Goal: Find specific page/section: Find specific page/section

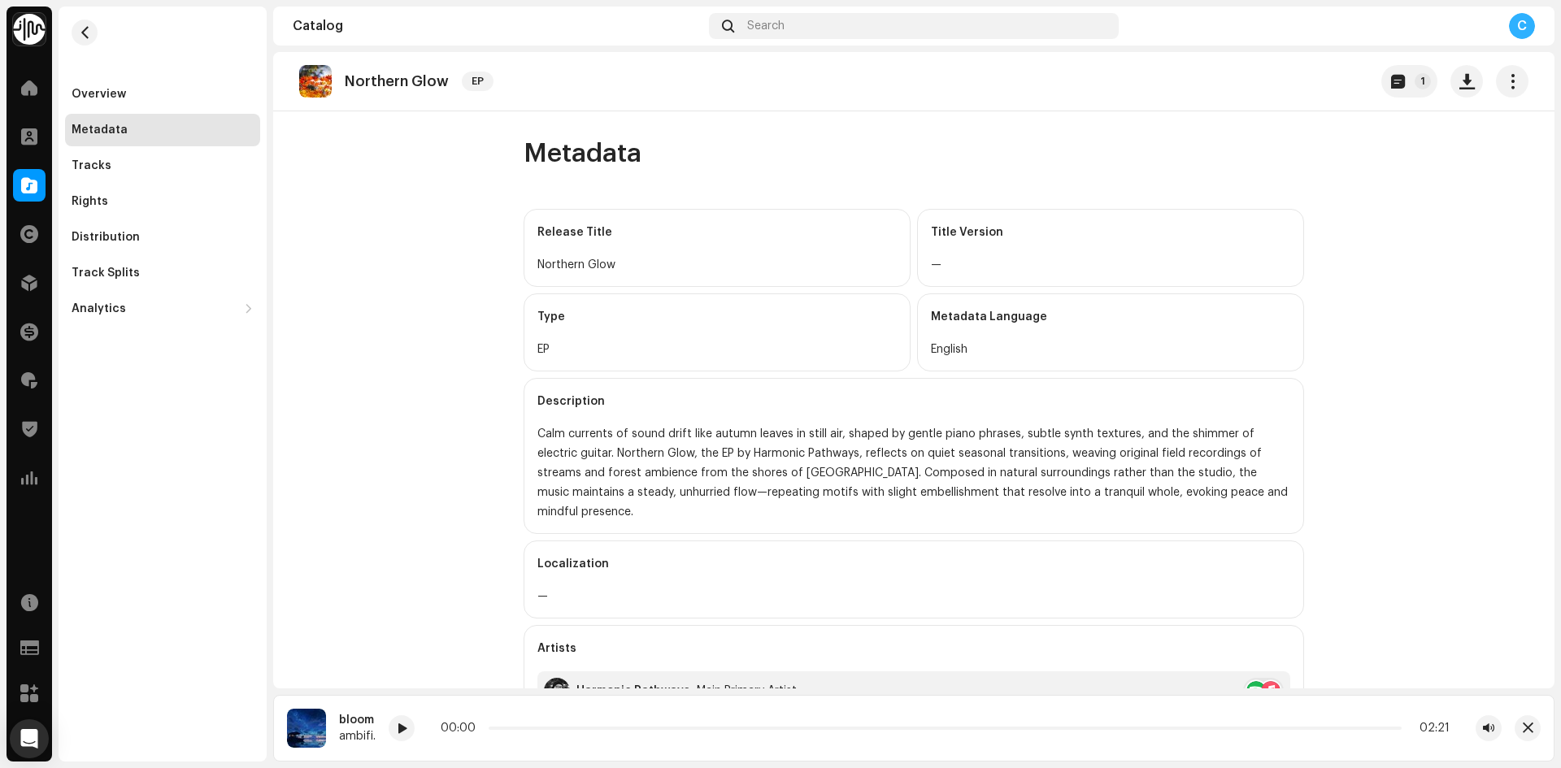
scroll to position [325, 0]
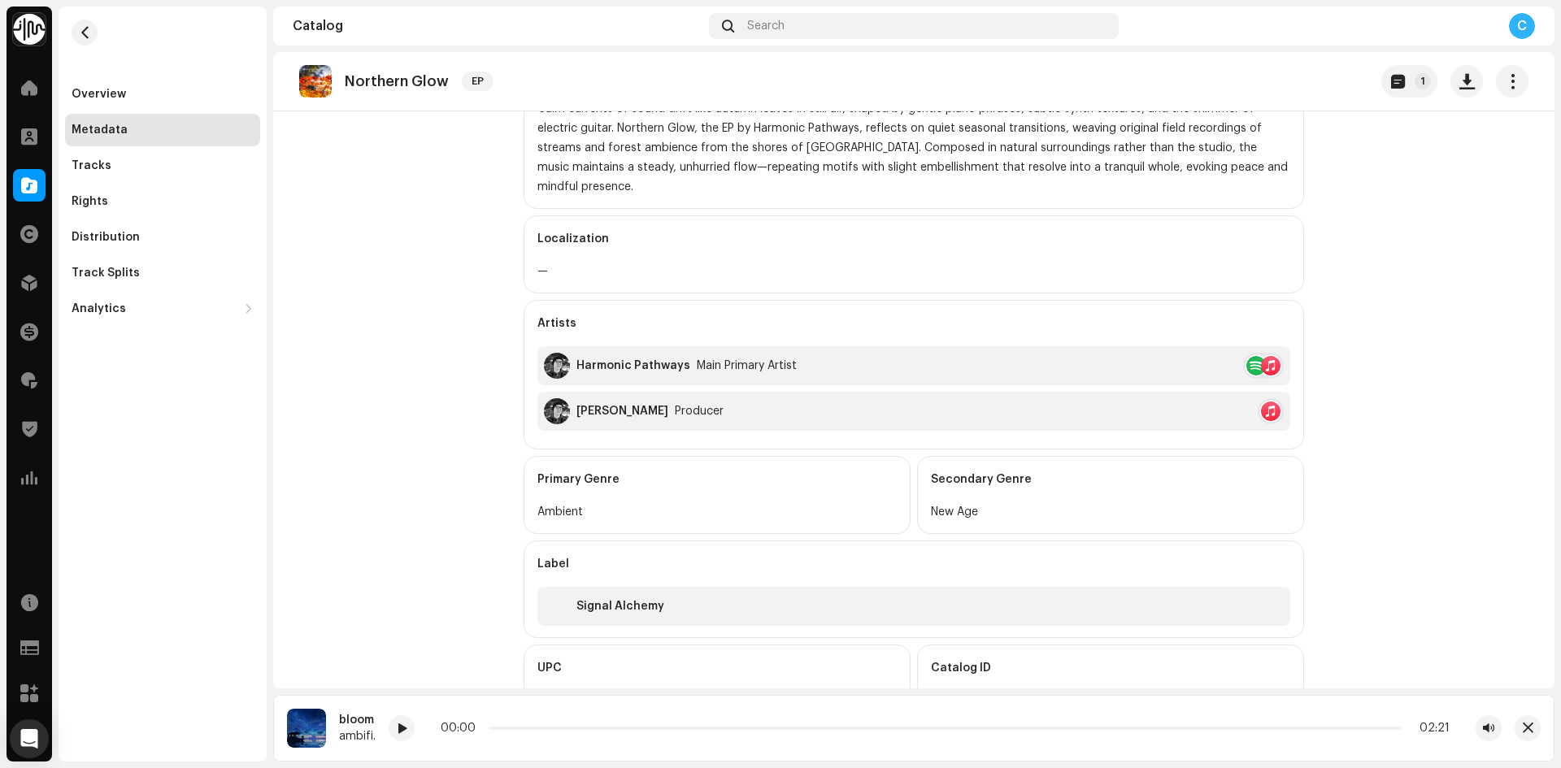
click at [28, 189] on span at bounding box center [29, 185] width 16 height 13
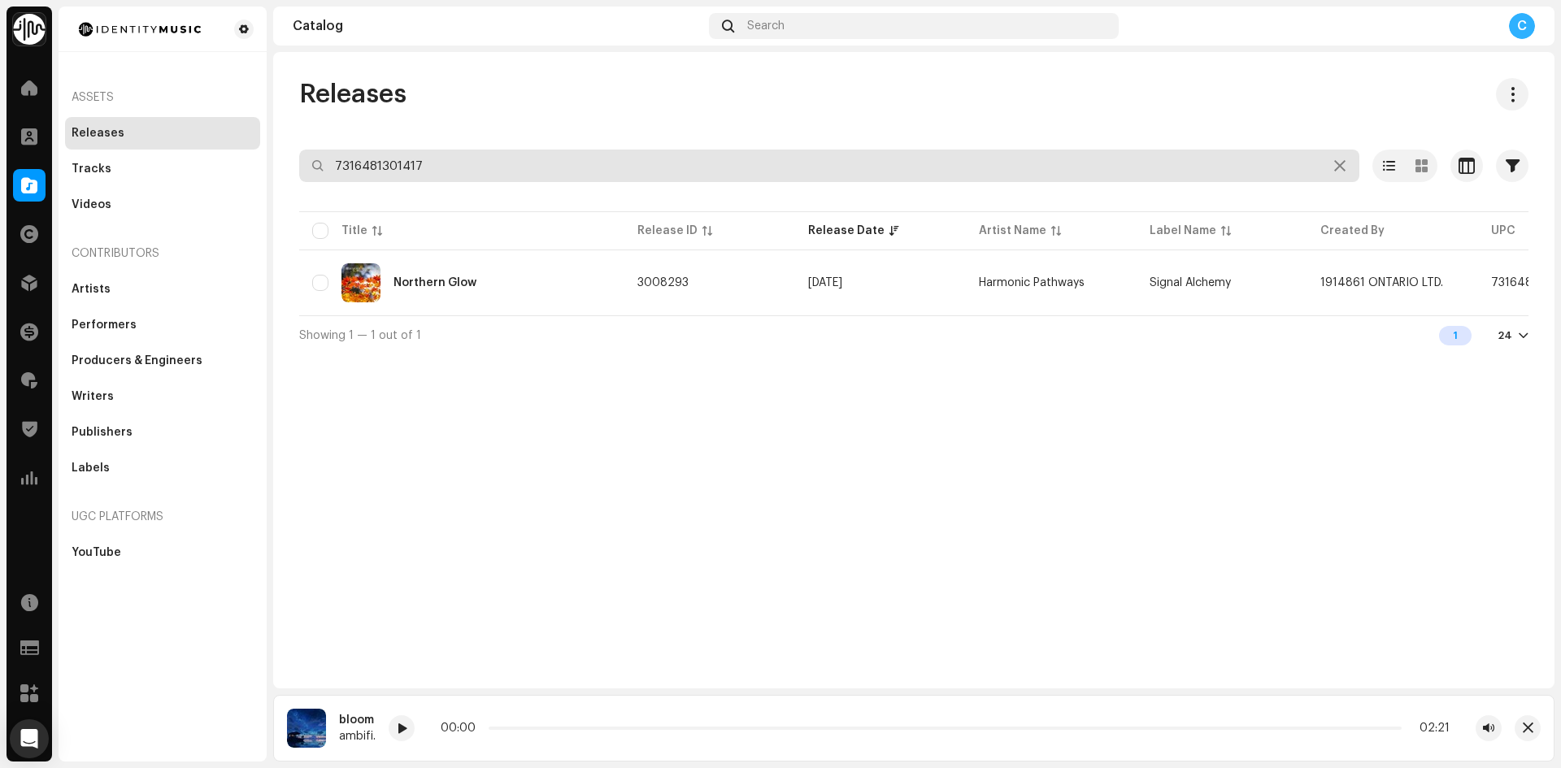
drag, startPoint x: 283, startPoint y: 134, endPoint x: 194, endPoint y: 108, distance: 92.4
click at [209, 115] on div "Identity Music Home Clients Catalog Rights Distribution Finance Royalties Trust…" at bounding box center [780, 384] width 1561 height 768
paste input "7316481332466"
type input "7316481332466"
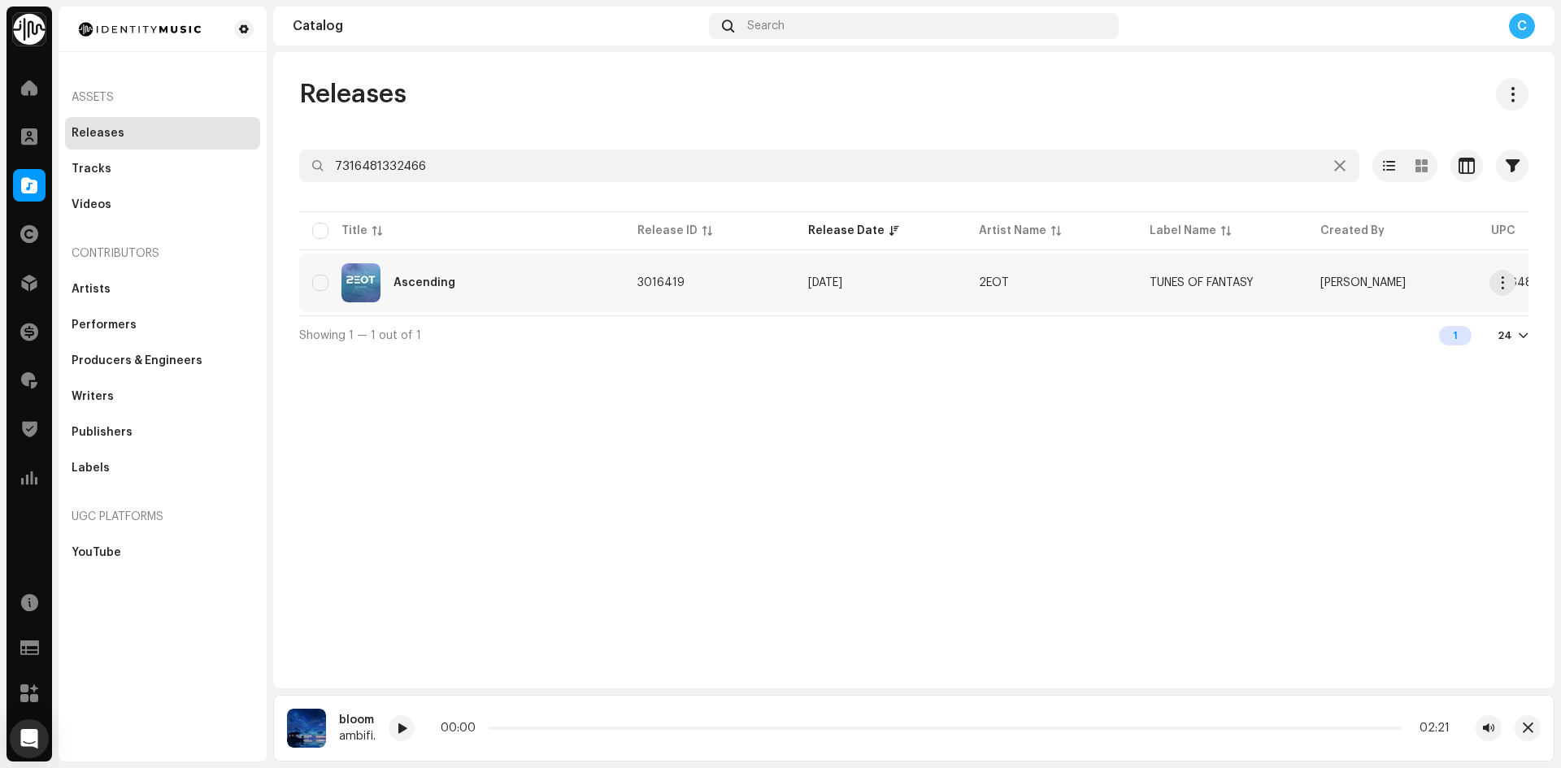
click at [402, 288] on div "Ascending" at bounding box center [425, 282] width 62 height 11
